Goal: Task Accomplishment & Management: Manage account settings

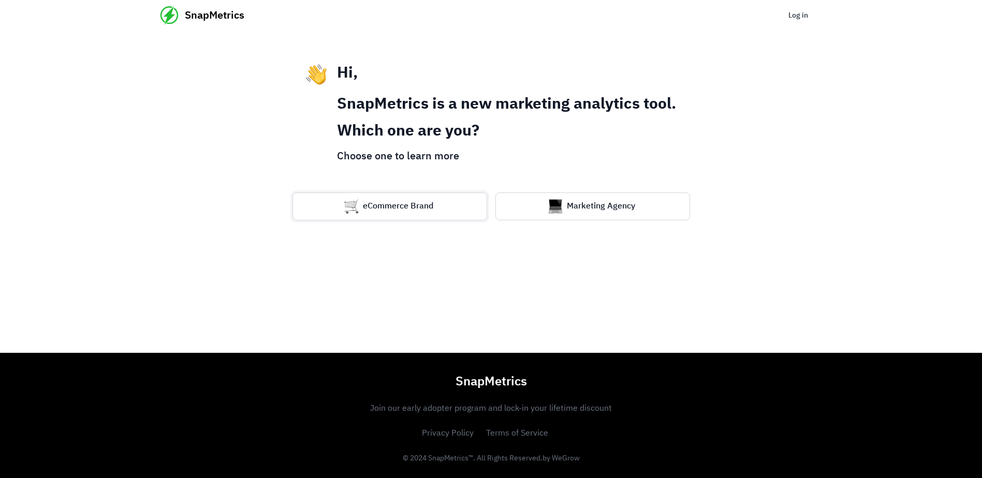
click at [357, 202] on img "button" at bounding box center [351, 206] width 14 height 14
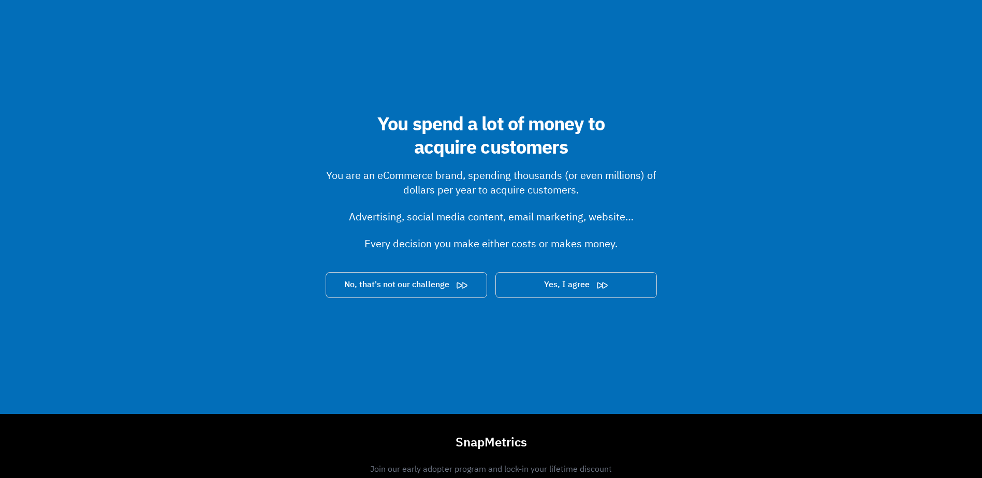
scroll to position [242, 0]
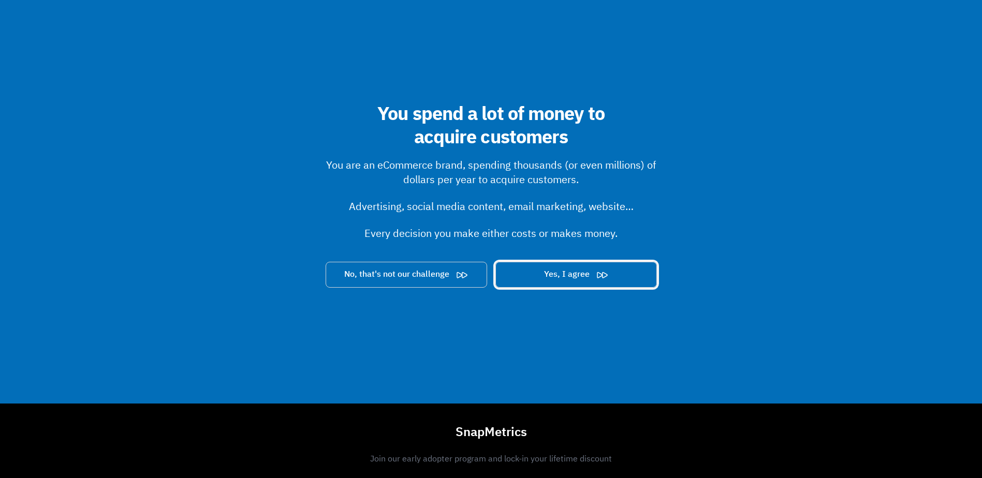
click at [587, 280] on button "Yes, I agree" at bounding box center [575, 275] width 161 height 26
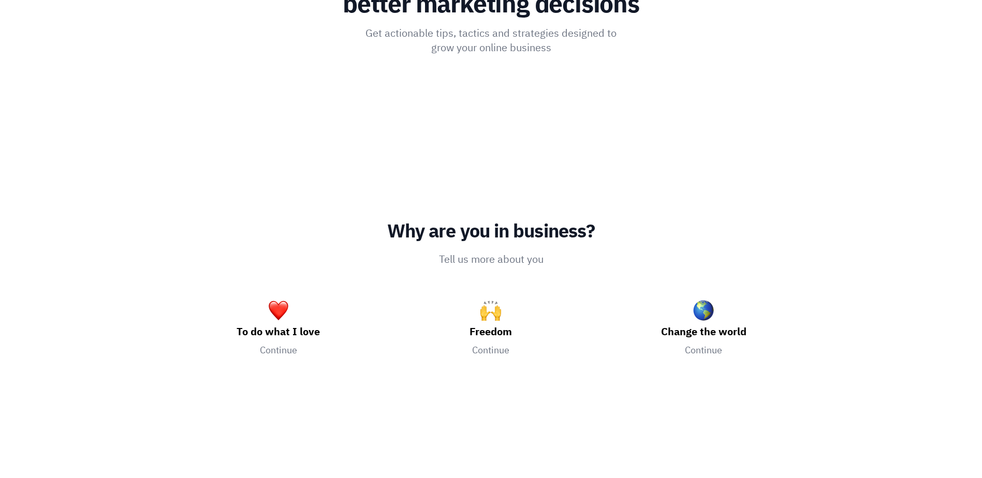
scroll to position [136, 0]
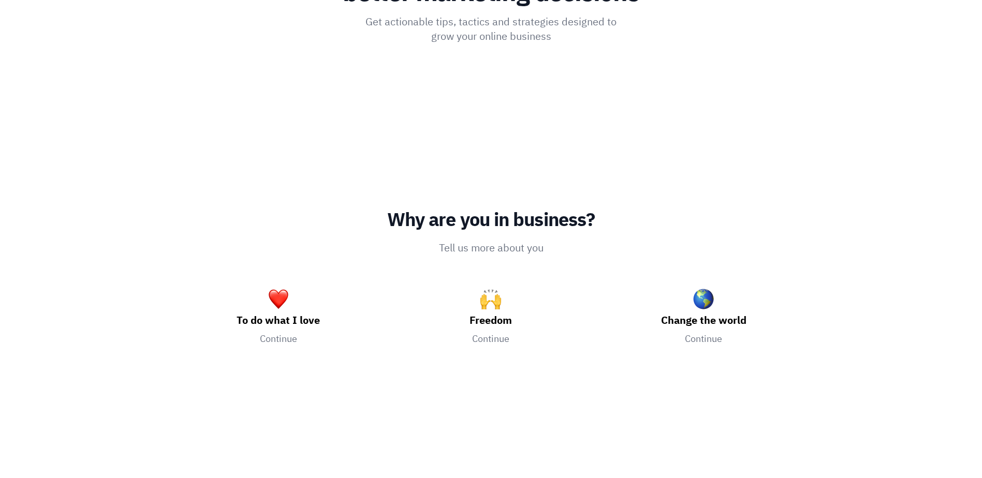
click at [644, 283] on div "Change the world Continue" at bounding box center [703, 317] width 213 height 99
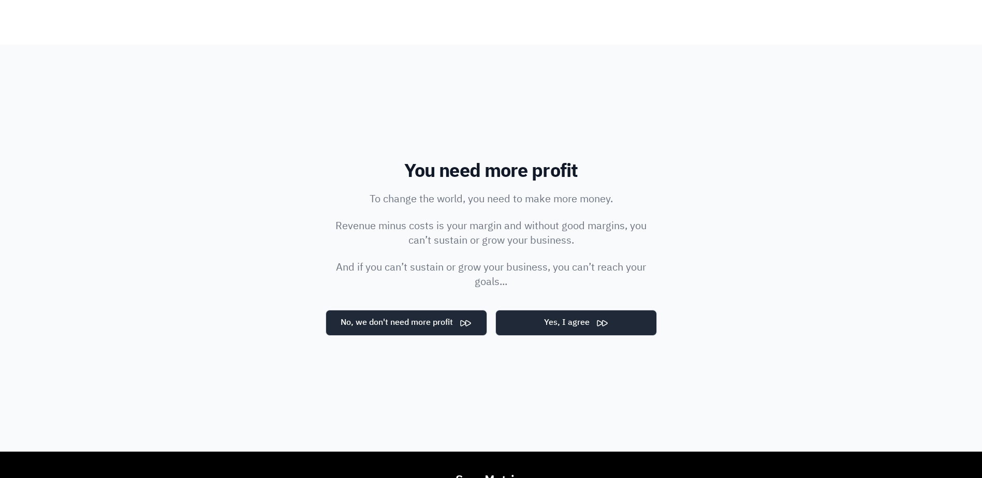
scroll to position [230, 0]
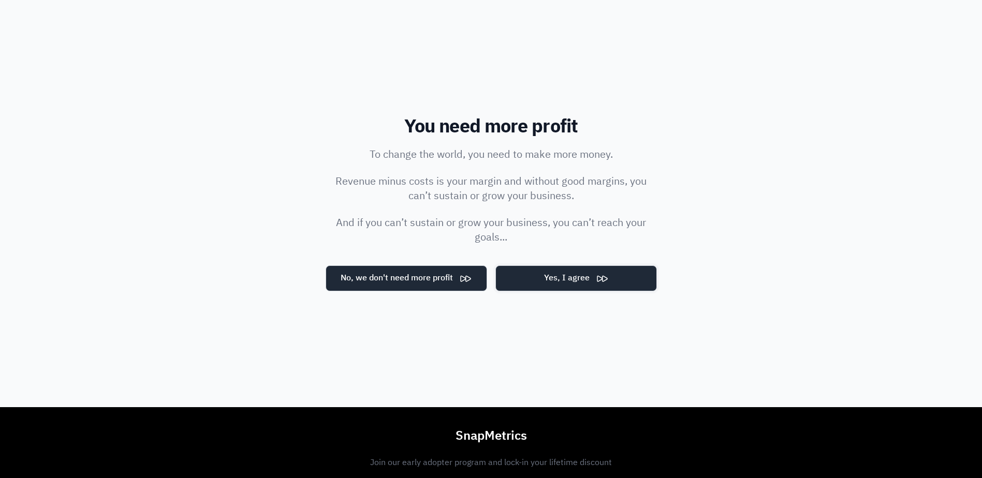
click at [608, 283] on button "Yes, I agree" at bounding box center [575, 278] width 161 height 26
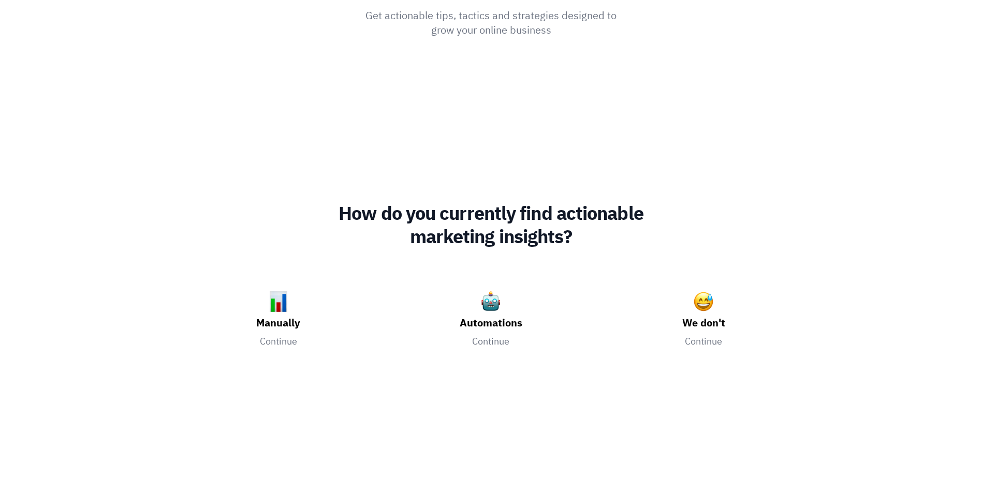
scroll to position [148, 0]
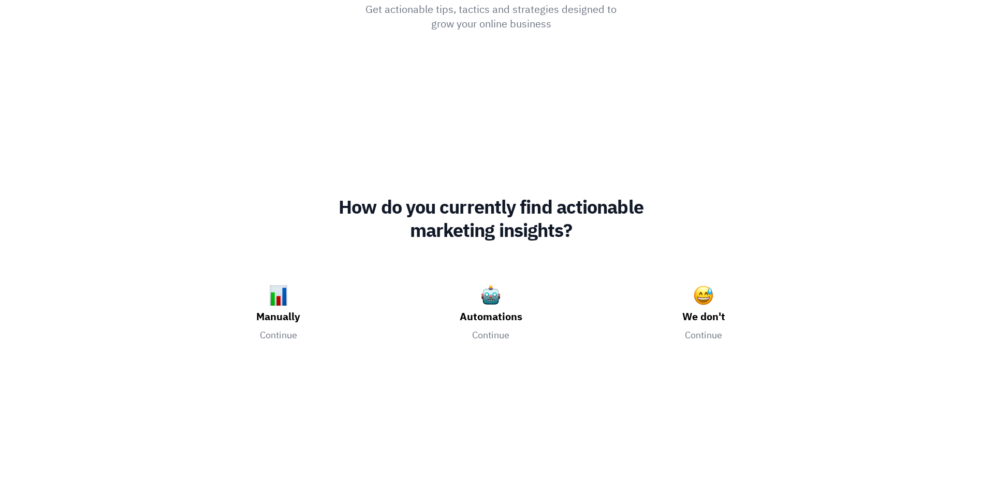
click at [672, 307] on div "We don't Continue" at bounding box center [703, 313] width 213 height 99
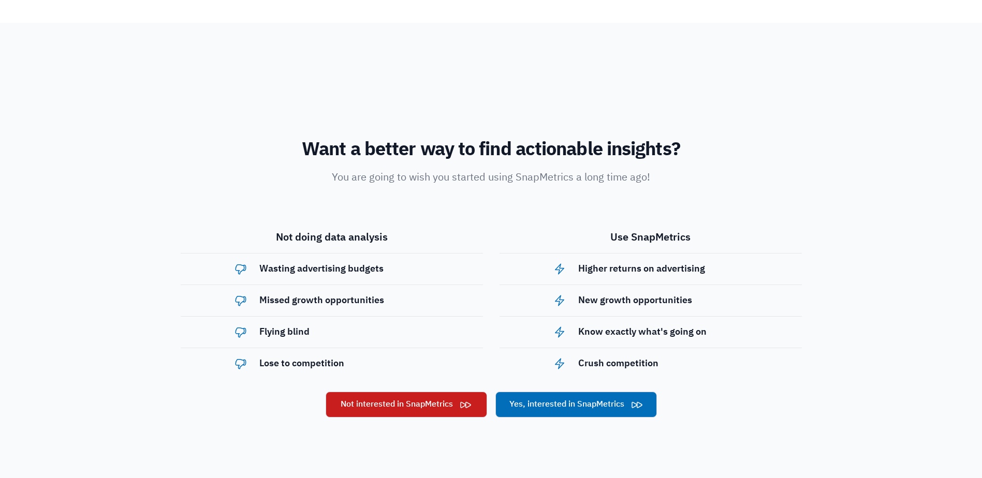
scroll to position [230, 0]
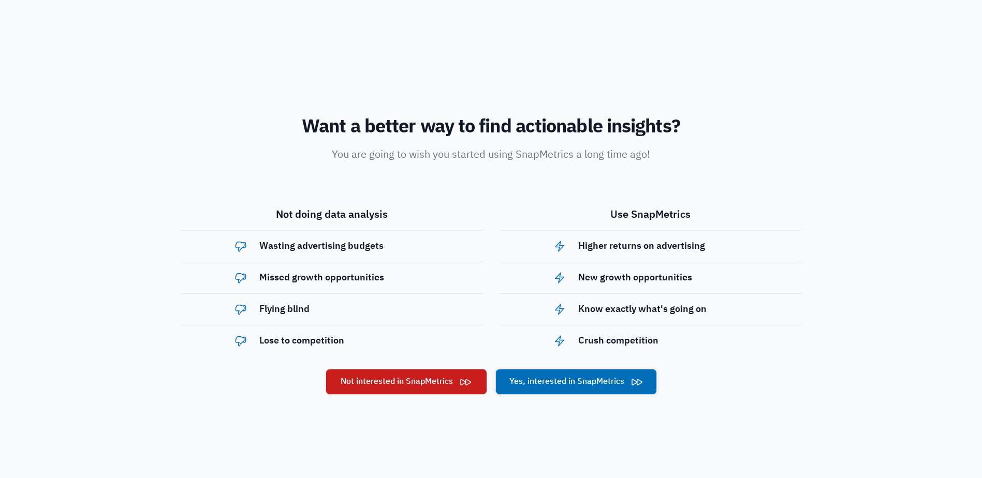
click at [592, 380] on button "Yes, interested in SnapMetrics" at bounding box center [575, 382] width 161 height 26
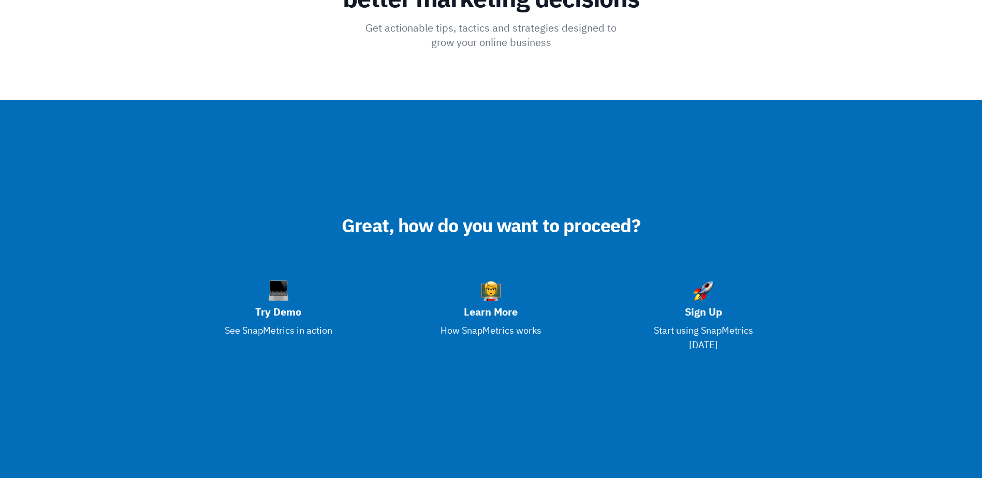
scroll to position [143, 0]
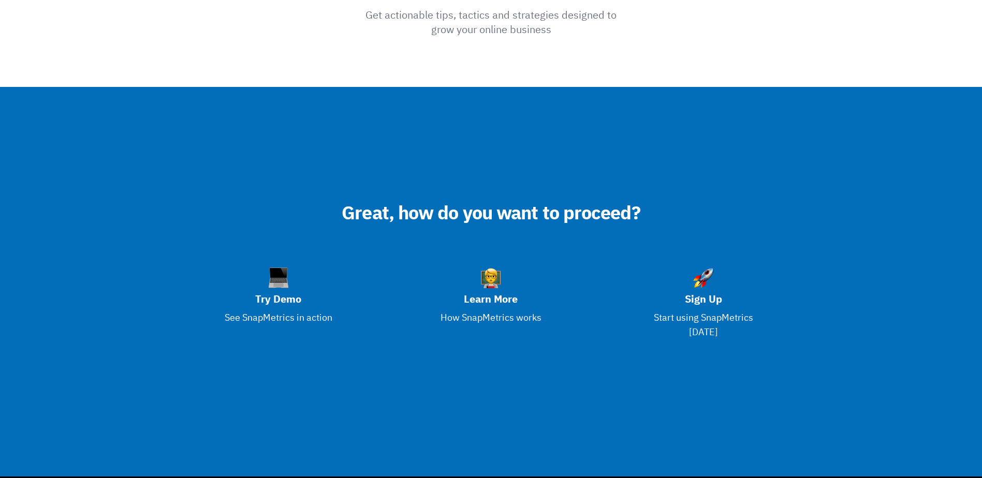
click at [290, 310] on div "Try Demo See SnapMetrics in action" at bounding box center [278, 304] width 213 height 114
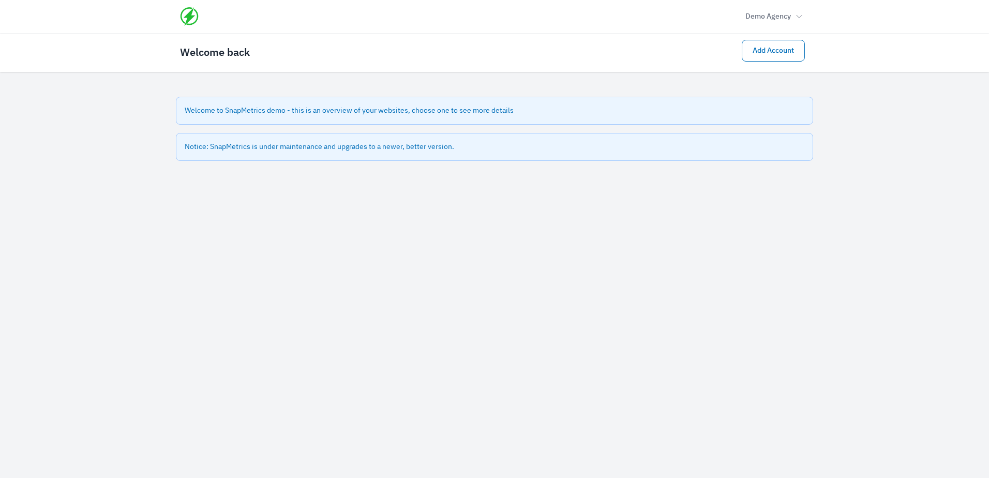
click at [351, 111] on div "Welcome to SnapMetrics demo - this is an overview of your websites, choose one …" at bounding box center [494, 111] width 637 height 28
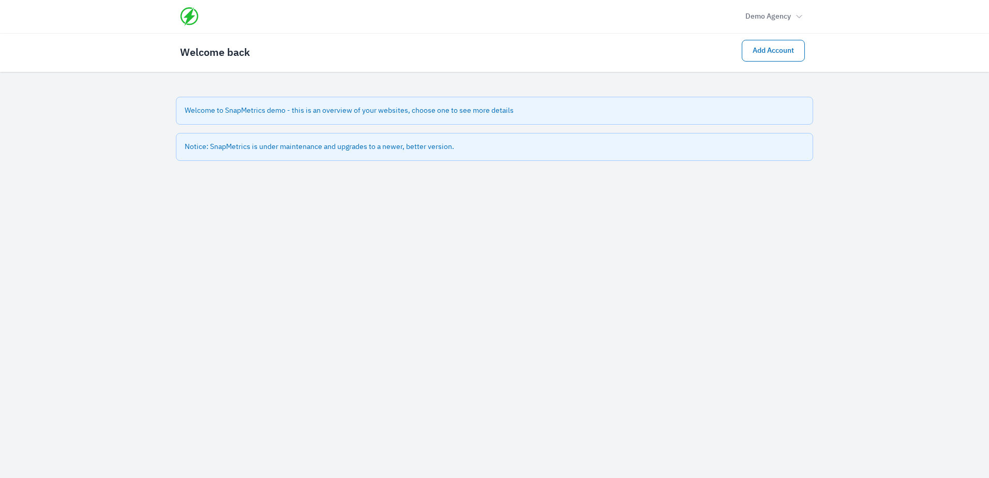
drag, startPoint x: 351, startPoint y: 111, endPoint x: 299, endPoint y: 138, distance: 58.8
click at [299, 137] on div "Notice: SnapMetrics is under maintenance and upgrades to a newer, better versio…" at bounding box center [494, 147] width 637 height 28
drag, startPoint x: 318, startPoint y: 162, endPoint x: 327, endPoint y: 162, distance: 8.8
click at [327, 162] on div "Welcome to SnapMetrics demo - this is an overview of your websites, choose one …" at bounding box center [494, 150] width 662 height 106
click at [791, 17] on button "Demo Agency" at bounding box center [774, 17] width 70 height 18
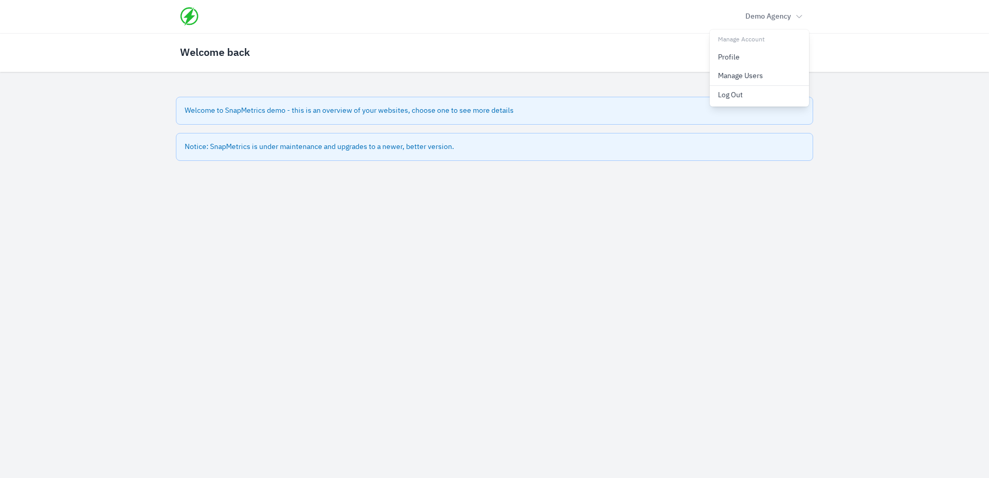
click at [792, 18] on div at bounding box center [494, 239] width 989 height 478
click at [765, 56] on link "Add Account" at bounding box center [773, 51] width 63 height 22
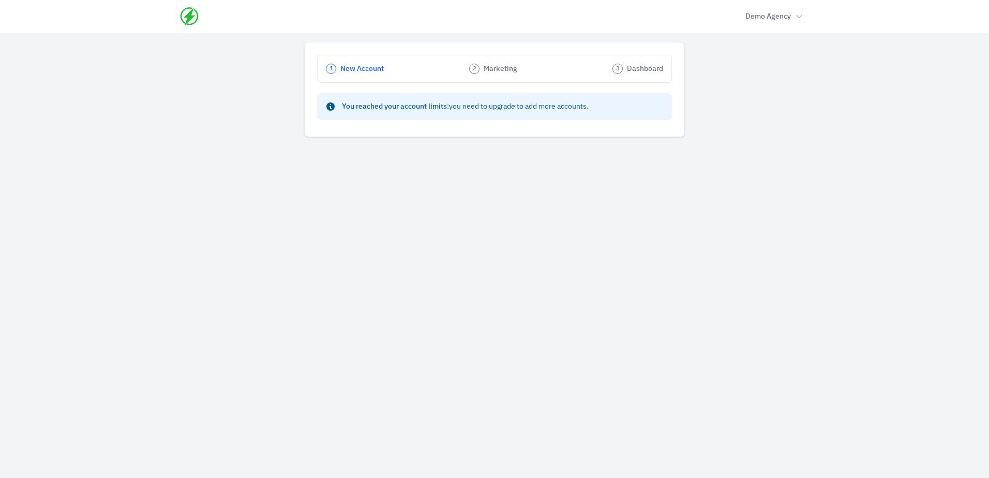
click at [480, 69] on li "2 Marketing" at bounding box center [540, 69] width 143 height 10
click at [525, 70] on li "2 Marketing" at bounding box center [540, 69] width 143 height 10
click at [525, 71] on li "2 Marketing" at bounding box center [540, 69] width 143 height 10
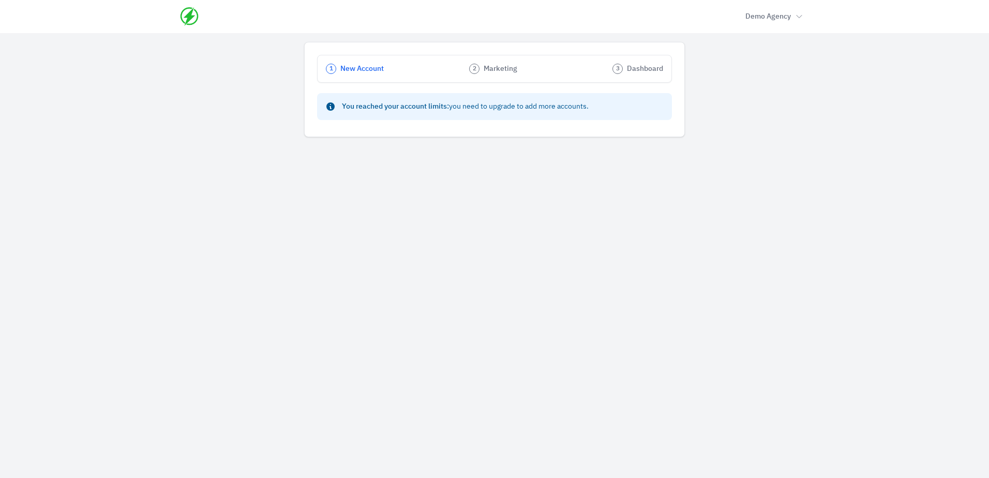
drag, startPoint x: 525, startPoint y: 71, endPoint x: 489, endPoint y: 66, distance: 35.5
click at [489, 66] on li "2 Marketing" at bounding box center [540, 69] width 143 height 10
drag, startPoint x: 489, startPoint y: 66, endPoint x: 746, endPoint y: 39, distance: 258.1
click at [308, 66] on div "1 New Account 2 Marketing 3 Dashboard Info You reached your account limits: you…" at bounding box center [494, 89] width 381 height 95
click at [740, 19] on button "Demo Agency" at bounding box center [774, 17] width 70 height 18
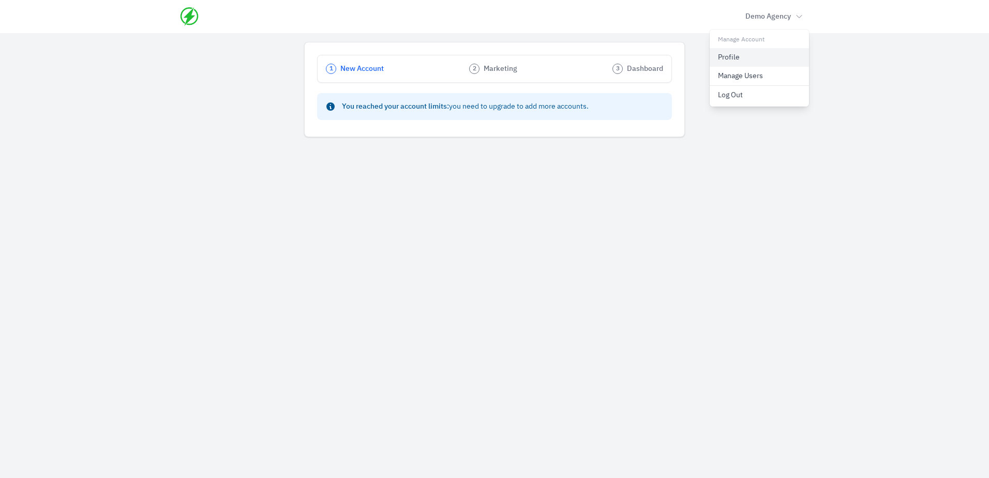
click at [753, 62] on link "Profile" at bounding box center [759, 57] width 99 height 19
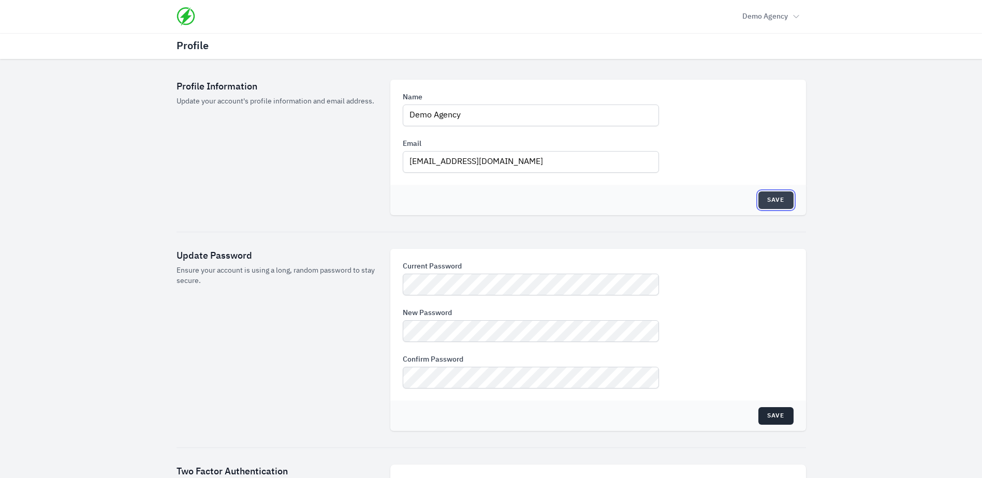
click at [790, 198] on button "Save" at bounding box center [775, 200] width 35 height 18
click at [778, 19] on button "Demo Agency" at bounding box center [770, 17] width 70 height 18
click at [763, 57] on link "Profile" at bounding box center [755, 57] width 99 height 19
click at [187, 20] on img at bounding box center [185, 16] width 19 height 19
